Goal: Register for event/course

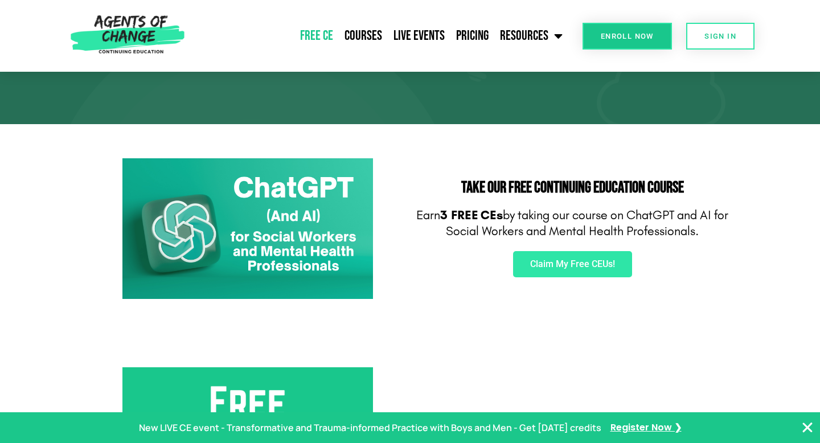
scroll to position [98, 0]
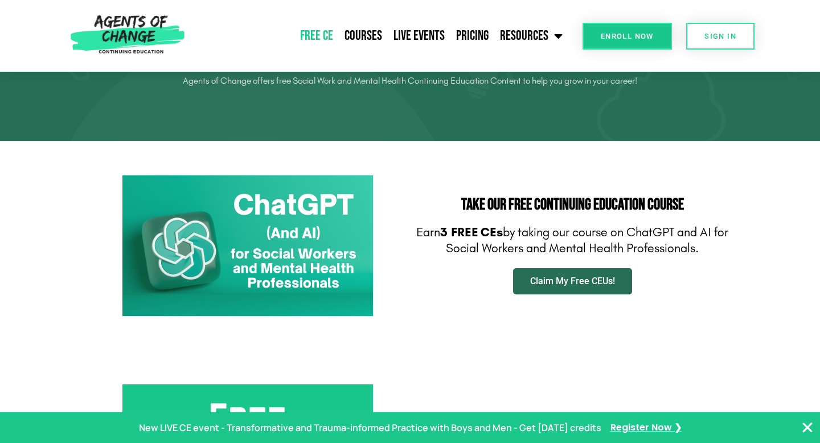
click at [592, 281] on span "Claim My Free CEUs!" at bounding box center [572, 281] width 85 height 9
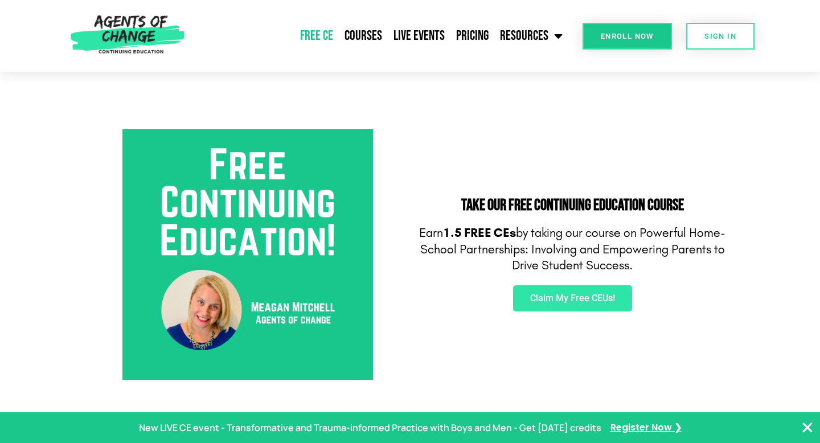
scroll to position [375, 0]
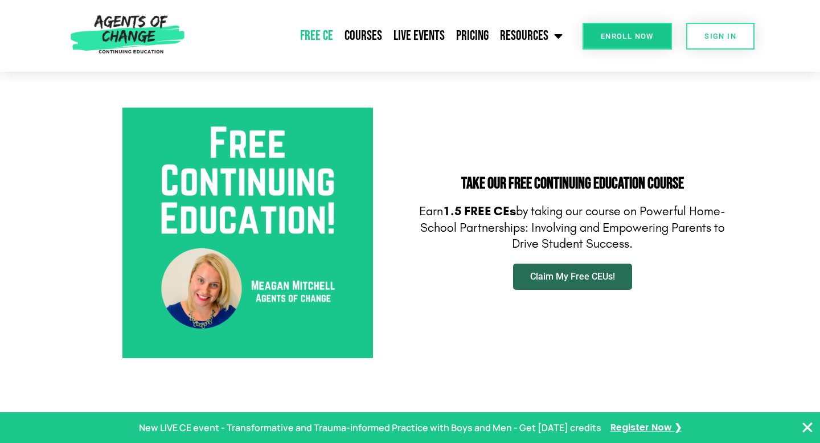
click at [584, 282] on link "Claim My Free CEUs!" at bounding box center [572, 277] width 119 height 26
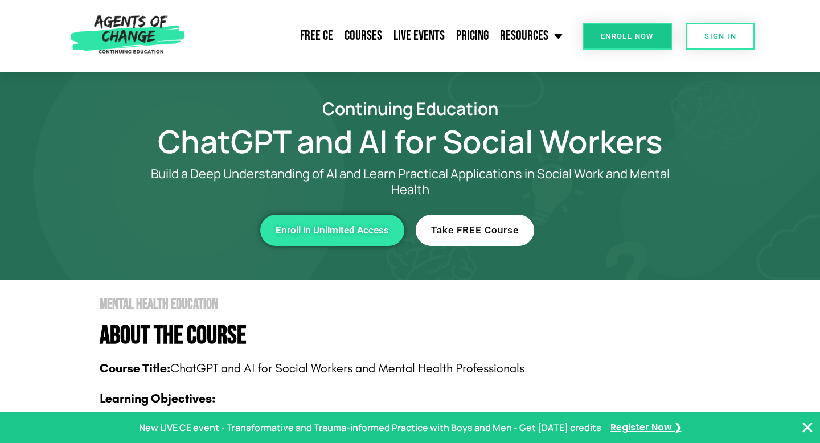
click at [469, 224] on link "Take FREE Course" at bounding box center [475, 230] width 118 height 31
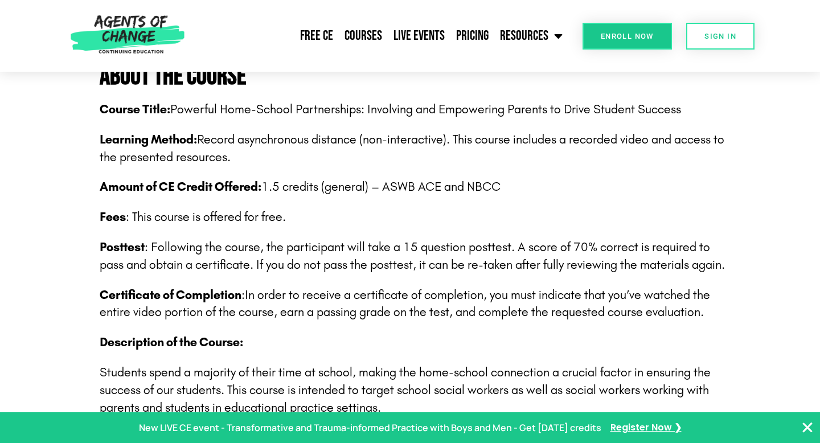
scroll to position [237, 0]
